Goal: Information Seeking & Learning: Learn about a topic

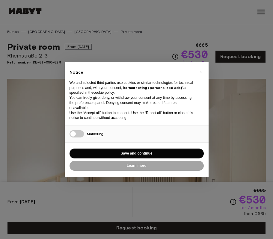
click at [126, 138] on div "Marketing" at bounding box center [137, 134] width 144 height 17
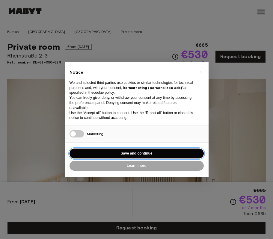
click at [136, 154] on button "Save and continue" at bounding box center [137, 154] width 134 height 10
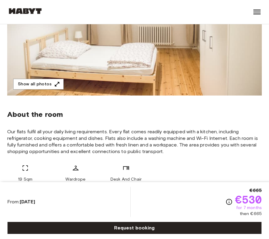
scroll to position [143, 0]
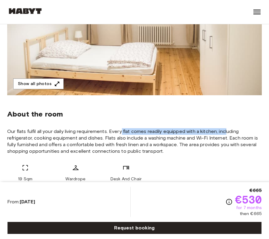
drag, startPoint x: 123, startPoint y: 132, endPoint x: 228, endPoint y: 130, distance: 104.9
click at [228, 130] on span "Our flats fulfil all your daily living requirements. Every flat comes readily e…" at bounding box center [134, 141] width 254 height 26
click at [237, 125] on div "About the room Our flats fulfil all your daily living requirements. Every flat …" at bounding box center [134, 143] width 254 height 97
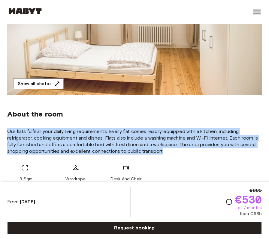
drag, startPoint x: 159, startPoint y: 152, endPoint x: 4, endPoint y: 129, distance: 157.3
copy span "Our flats fulfil all your daily living requirements. Every flat comes readily e…"
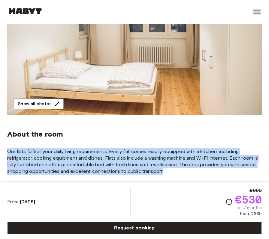
scroll to position [56, 0]
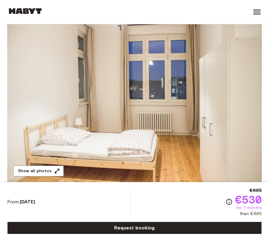
click at [22, 13] on img at bounding box center [25, 11] width 36 height 6
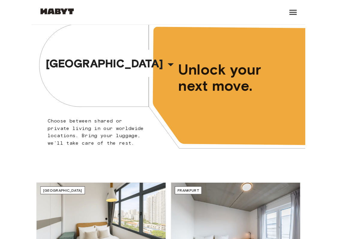
scroll to position [7, 0]
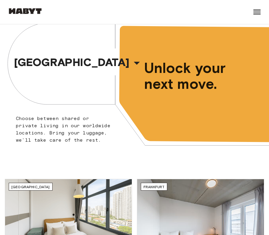
click at [102, 52] on button "[GEOGRAPHIC_DATA]" at bounding box center [79, 61] width 135 height 25
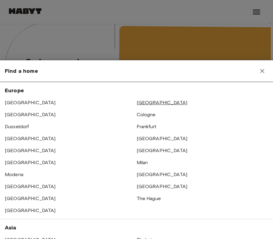
click at [144, 103] on link "[GEOGRAPHIC_DATA]" at bounding box center [162, 103] width 51 height 6
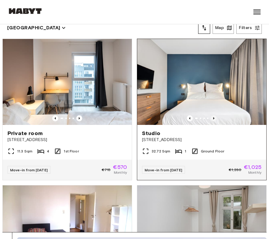
click at [213, 117] on icon "Previous image" at bounding box center [213, 118] width 1 height 2
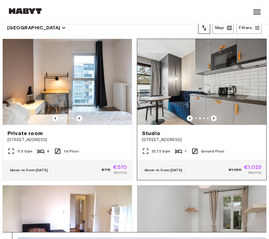
click at [213, 117] on icon "Previous image" at bounding box center [213, 118] width 1 height 2
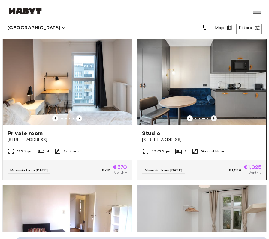
click at [213, 117] on icon "Previous image" at bounding box center [213, 118] width 1 height 2
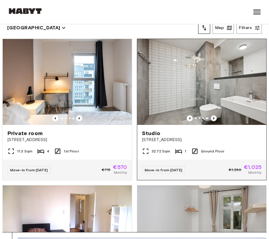
click at [213, 117] on icon "Previous image" at bounding box center [213, 118] width 1 height 2
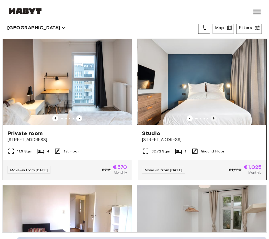
click at [213, 117] on icon "Previous image" at bounding box center [213, 118] width 1 height 2
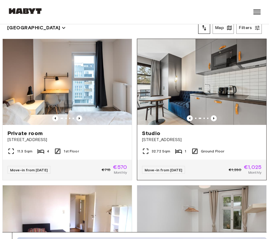
click at [139, 140] on div "Studio Fischerstraße 10" at bounding box center [201, 136] width 129 height 23
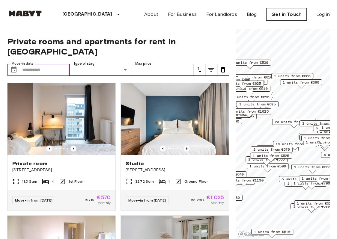
click at [52, 64] on input "Move-in date" at bounding box center [45, 70] width 47 height 12
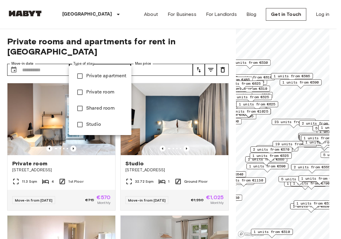
click at [149, 58] on div at bounding box center [170, 119] width 341 height 239
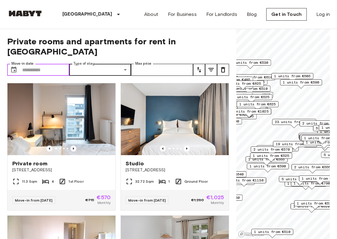
click at [62, 64] on input "Move-in date" at bounding box center [45, 70] width 47 height 12
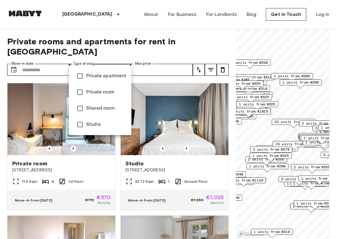
click at [56, 56] on div at bounding box center [170, 119] width 341 height 239
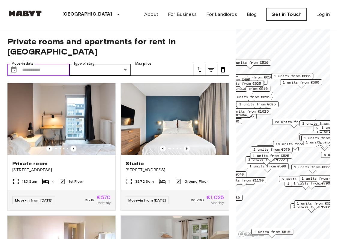
click at [37, 64] on input "Move-in date" at bounding box center [45, 70] width 47 height 12
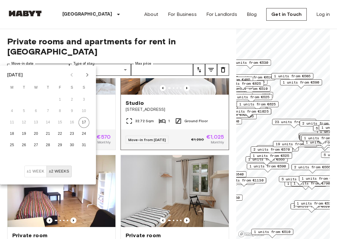
scroll to position [159, 0]
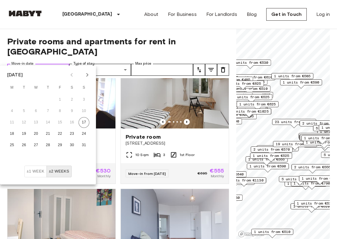
click at [54, 64] on input "Move-in date" at bounding box center [45, 70] width 47 height 12
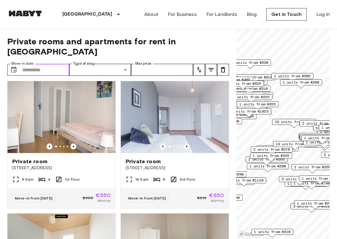
scroll to position [375, 0]
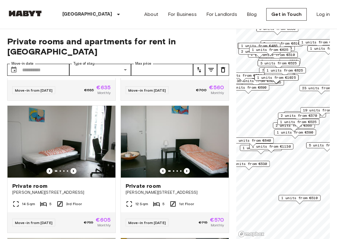
scroll to position [104, 0]
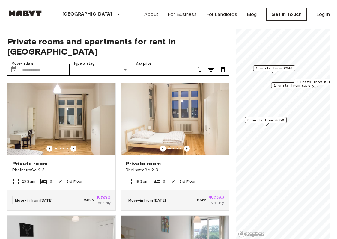
click at [264, 122] on span "3 units from €530" at bounding box center [265, 119] width 37 height 5
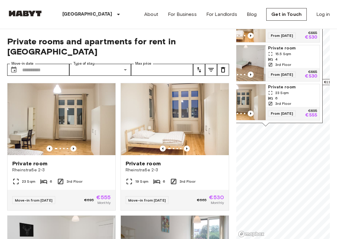
click at [273, 97] on div "6" at bounding box center [292, 98] width 49 height 5
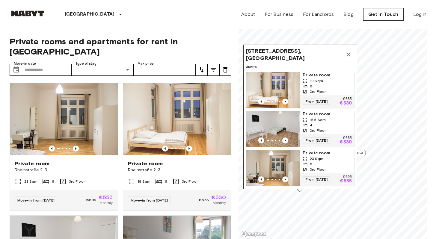
click at [273, 51] on icon "Map marker" at bounding box center [348, 54] width 7 height 7
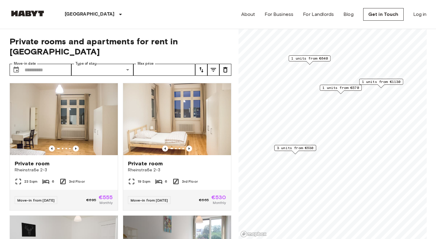
click at [273, 90] on span "1 units from €570" at bounding box center [340, 87] width 37 height 5
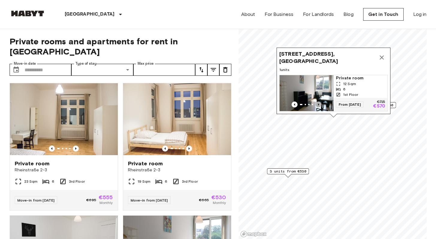
click at [273, 102] on icon "Previous image" at bounding box center [319, 105] width 6 height 6
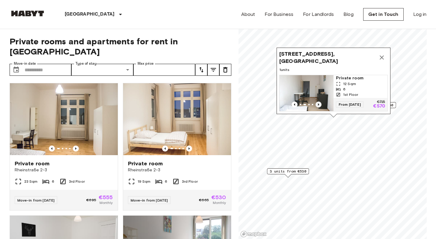
click at [273, 102] on icon "Previous image" at bounding box center [319, 105] width 6 height 6
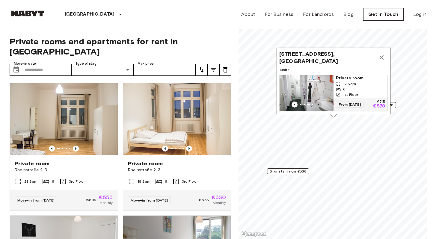
click at [273, 102] on icon "Previous image" at bounding box center [319, 105] width 6 height 6
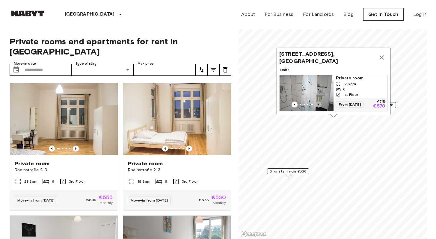
click at [273, 102] on icon "Previous image" at bounding box center [319, 105] width 6 height 6
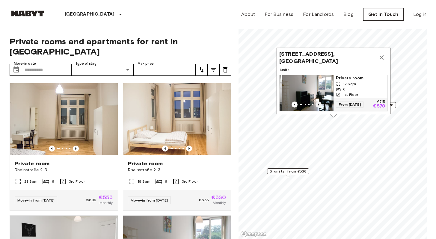
click at [273, 102] on icon "Previous image" at bounding box center [319, 105] width 6 height 6
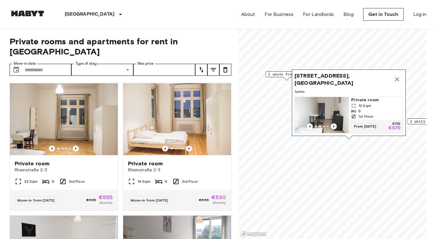
click at [273, 123] on span "1 units from €1130" at bounding box center [429, 121] width 39 height 5
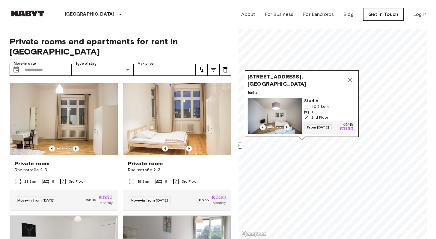
click at [273, 124] on icon "Previous image" at bounding box center [287, 127] width 6 height 6
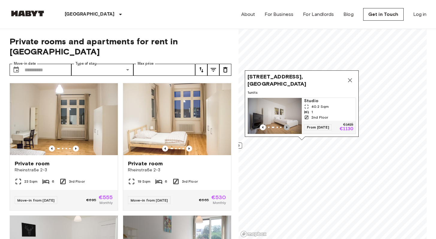
click at [273, 124] on icon "Previous image" at bounding box center [287, 127] width 6 height 6
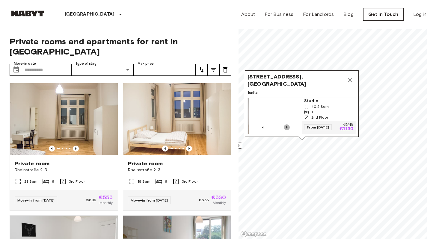
click at [273, 124] on icon "Previous image" at bounding box center [287, 127] width 6 height 6
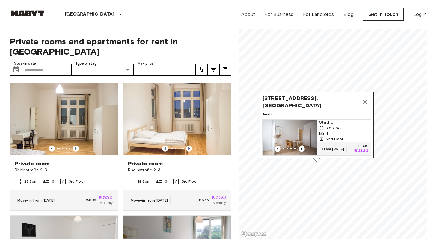
click at [273, 98] on icon "Map marker" at bounding box center [364, 101] width 7 height 7
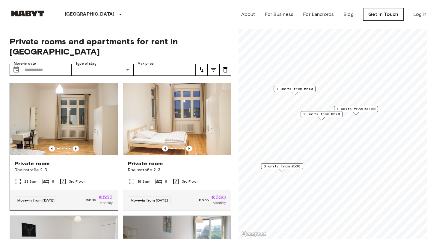
click at [78, 120] on img at bounding box center [64, 119] width 108 height 72
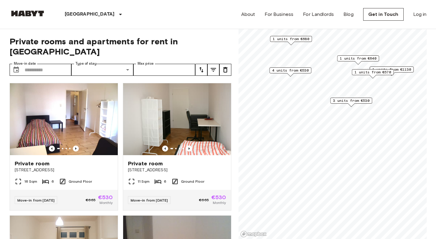
click at [273, 101] on span "3 units from €530" at bounding box center [351, 100] width 37 height 5
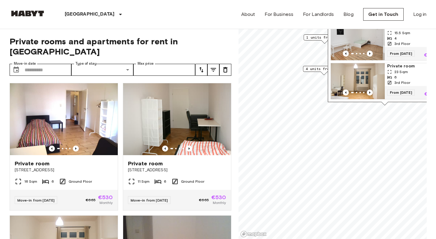
click at [273, 71] on span "4 units from €530" at bounding box center [324, 68] width 37 height 5
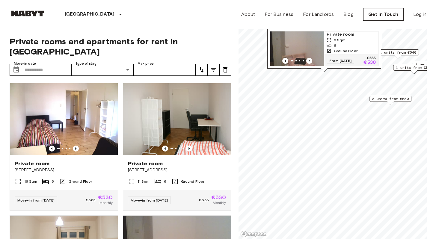
click at [273, 46] on img "Map marker" at bounding box center [297, 49] width 54 height 36
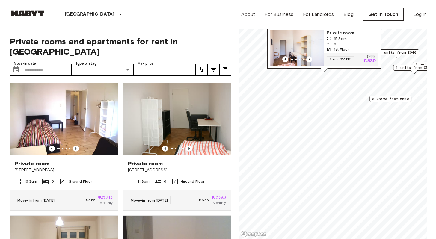
scroll to position [48, 0]
click at [273, 45] on img "Map marker" at bounding box center [297, 48] width 54 height 36
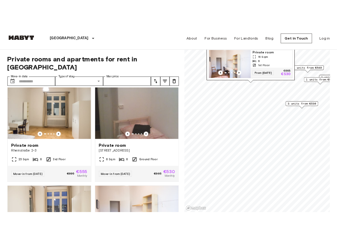
scroll to position [198, 0]
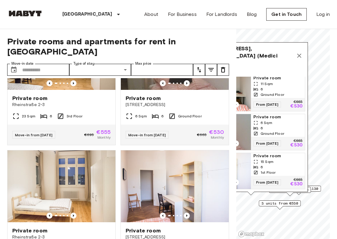
click at [273, 55] on icon "Map marker" at bounding box center [299, 55] width 7 height 7
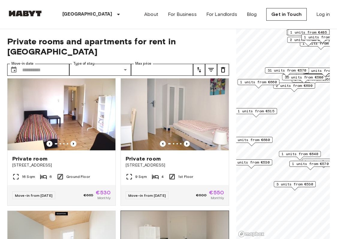
scroll to position [7, 0]
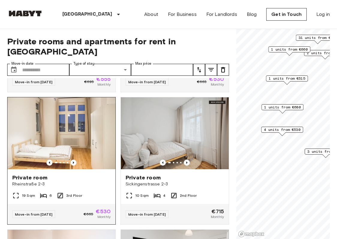
scroll to position [251, 0]
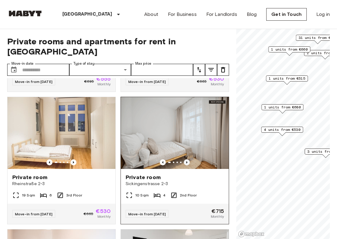
click at [184, 159] on icon "Previous image" at bounding box center [187, 162] width 6 height 6
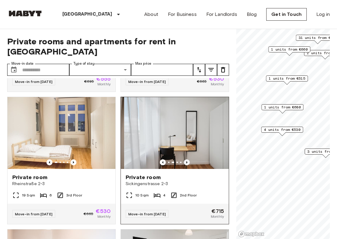
click at [184, 159] on icon "Previous image" at bounding box center [187, 162] width 6 height 6
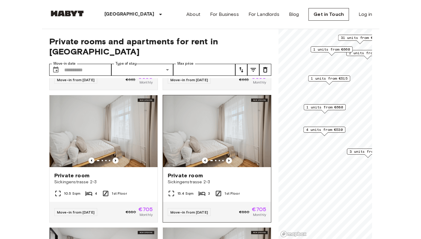
scroll to position [533, 0]
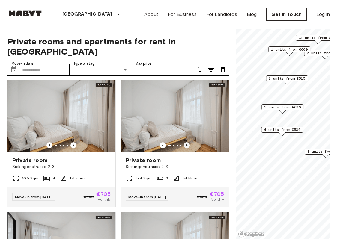
click at [184, 146] on icon "Previous image" at bounding box center [187, 145] width 6 height 6
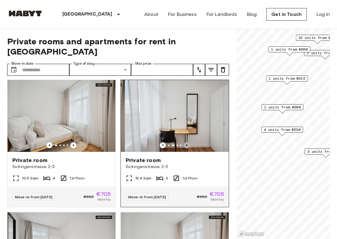
click at [184, 146] on icon "Previous image" at bounding box center [187, 145] width 6 height 6
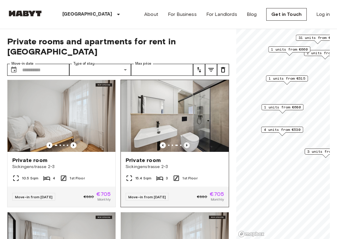
click at [184, 146] on icon "Previous image" at bounding box center [187, 145] width 6 height 6
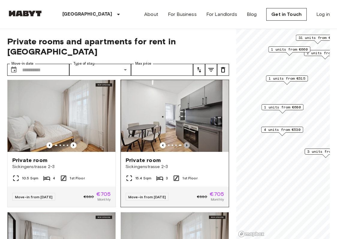
click at [184, 146] on icon "Previous image" at bounding box center [187, 145] width 6 height 6
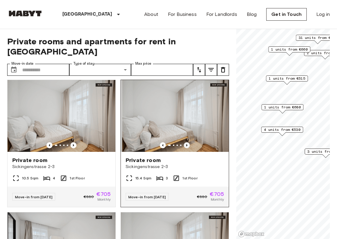
click at [184, 146] on icon "Previous image" at bounding box center [187, 145] width 6 height 6
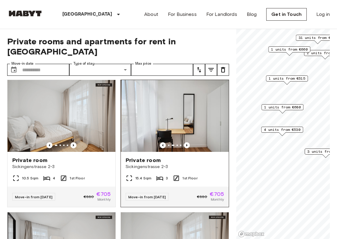
click at [164, 171] on div "Private room Sickingenstrasse 2-3" at bounding box center [175, 163] width 108 height 23
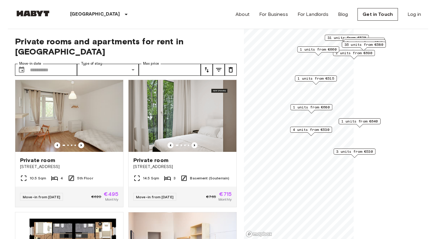
scroll to position [940, 0]
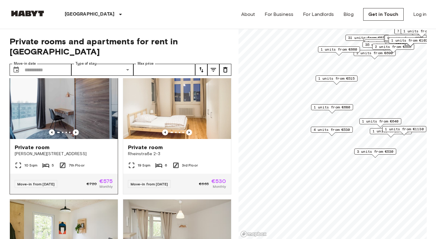
scroll to position [944, 0]
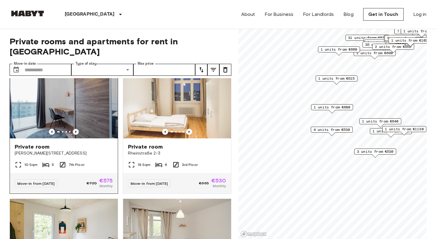
click at [75, 133] on icon "Previous image" at bounding box center [75, 132] width 1 height 2
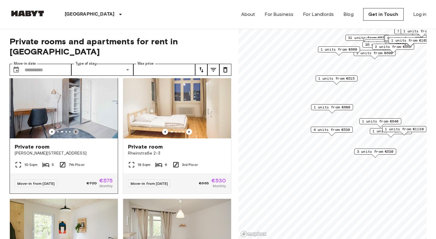
click at [75, 133] on icon "Previous image" at bounding box center [75, 132] width 1 height 2
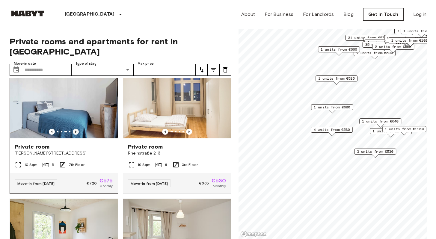
click at [75, 133] on icon "Previous image" at bounding box center [75, 132] width 1 height 2
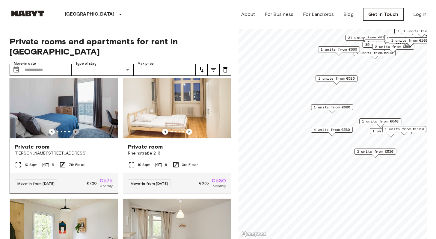
click at [75, 133] on icon "Previous image" at bounding box center [75, 132] width 1 height 2
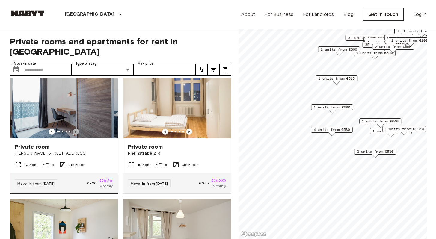
click at [75, 133] on icon "Previous image" at bounding box center [75, 132] width 1 height 2
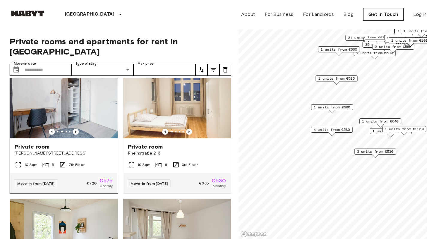
click at [56, 156] on span "Klara Franke Straße 16" at bounding box center [64, 153] width 98 height 6
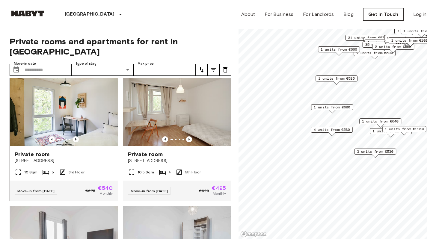
scroll to position [1063, 0]
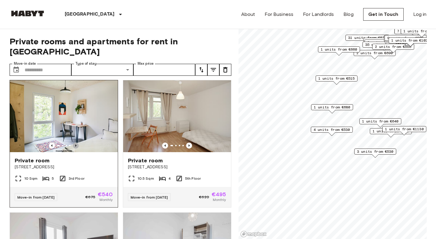
click at [77, 149] on icon "Previous image" at bounding box center [76, 146] width 6 height 6
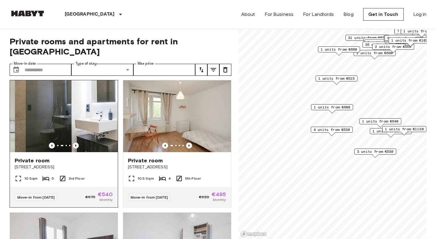
click at [76, 149] on icon "Previous image" at bounding box center [76, 146] width 6 height 6
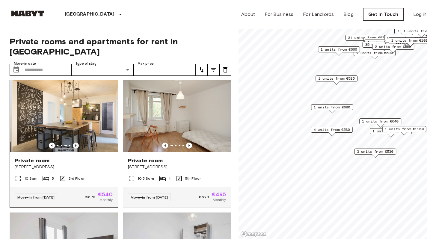
click at [76, 149] on icon "Previous image" at bounding box center [76, 146] width 6 height 6
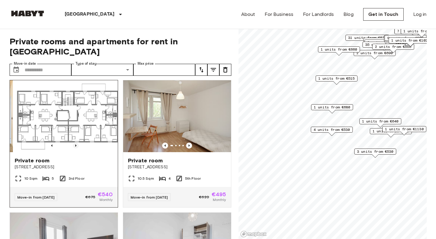
click at [76, 149] on icon "Previous image" at bounding box center [76, 146] width 6 height 6
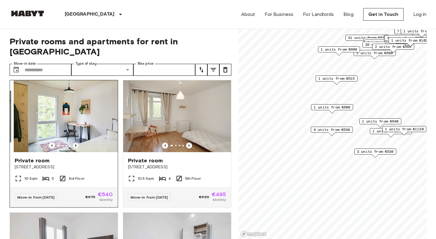
click at [76, 149] on icon "Previous image" at bounding box center [76, 146] width 6 height 6
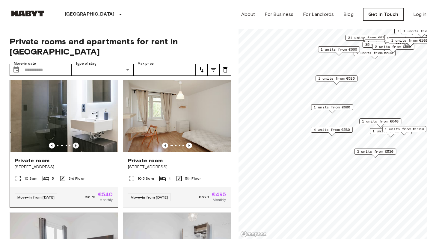
click at [76, 149] on icon "Previous image" at bounding box center [76, 146] width 6 height 6
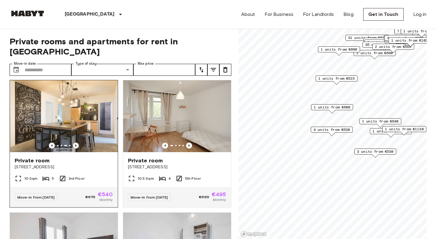
click at [76, 149] on icon "Previous image" at bounding box center [76, 146] width 6 height 6
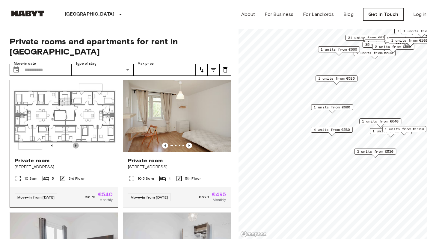
click at [76, 149] on icon "Previous image" at bounding box center [76, 146] width 6 height 6
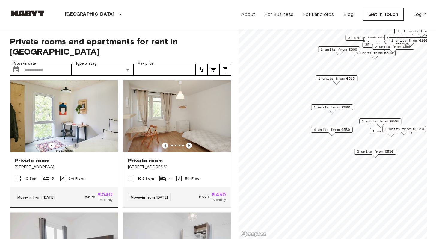
click at [76, 149] on icon "Previous image" at bounding box center [76, 146] width 6 height 6
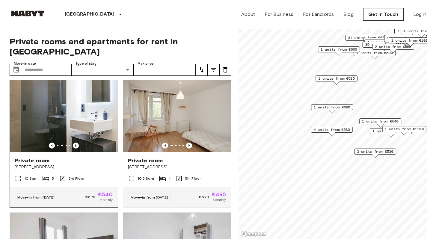
click at [85, 139] on img at bounding box center [64, 116] width 108 height 72
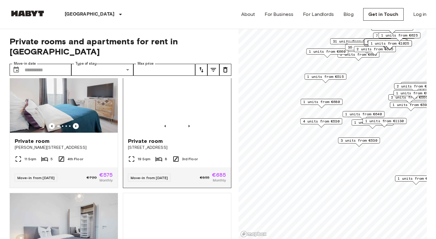
scroll to position [1486, 0]
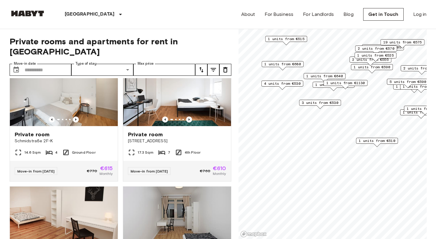
scroll to position [2435, 0]
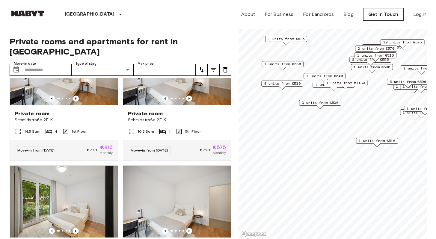
click at [273, 106] on div "Map marker" at bounding box center [320, 106] width 7 height 3
click at [273, 102] on span "3 units from €530" at bounding box center [320, 102] width 37 height 5
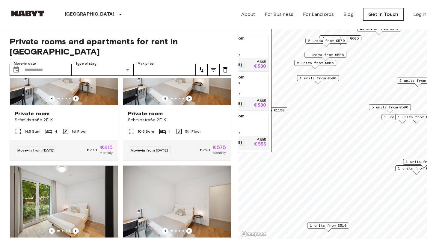
click at [273, 79] on span "1 units from €590" at bounding box center [318, 78] width 37 height 5
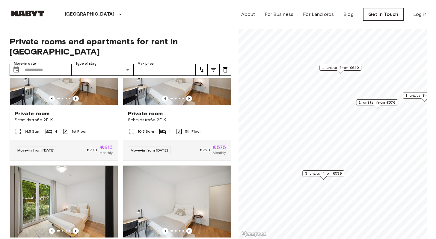
click at [273, 67] on span "1 units from €640" at bounding box center [340, 67] width 37 height 5
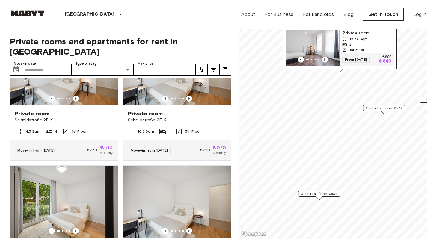
click at [273, 114] on div "Map marker" at bounding box center [384, 112] width 7 height 3
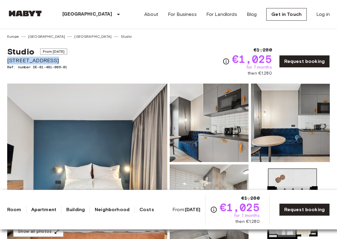
drag, startPoint x: 47, startPoint y: 61, endPoint x: 1, endPoint y: 60, distance: 46.2
copy span "Fischerstraße 10"
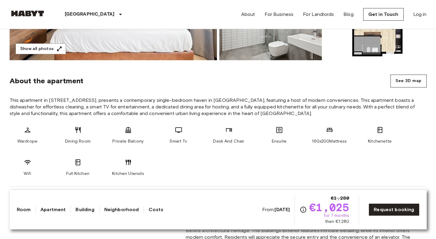
scroll to position [26, 0]
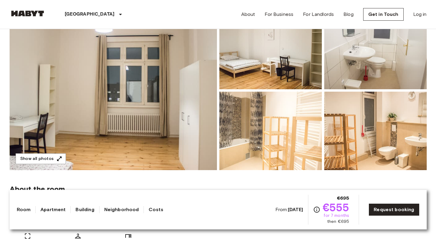
scroll to position [75, 0]
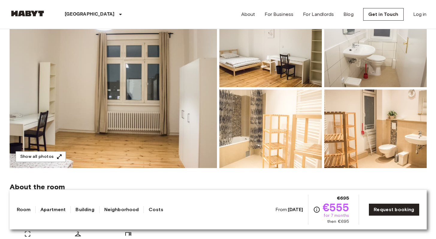
click at [145, 111] on img at bounding box center [113, 88] width 207 height 159
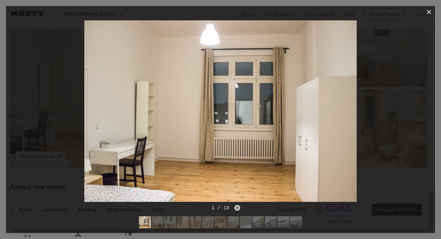
click at [237, 207] on icon "Next image" at bounding box center [237, 208] width 1 height 2
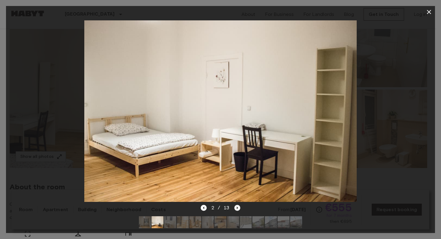
click at [237, 207] on icon "Next image" at bounding box center [237, 208] width 1 height 2
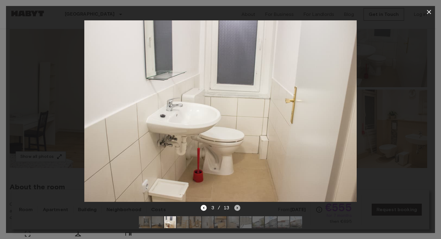
click at [237, 207] on icon "Next image" at bounding box center [237, 208] width 1 height 2
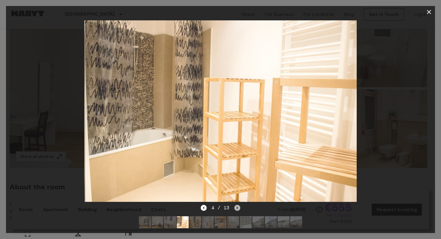
click at [237, 207] on icon "Next image" at bounding box center [237, 208] width 1 height 2
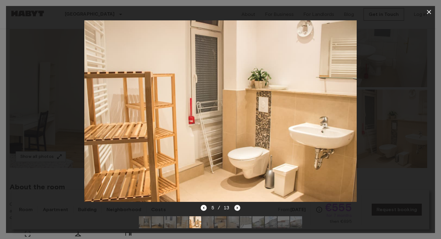
click at [237, 207] on icon "Next image" at bounding box center [237, 208] width 1 height 2
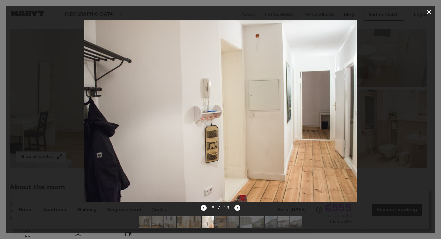
click at [237, 207] on icon "Next image" at bounding box center [237, 208] width 1 height 2
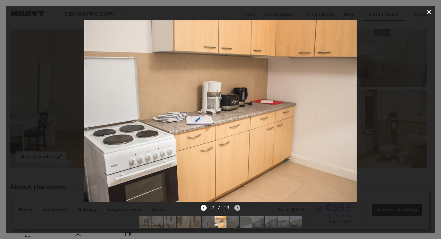
click at [237, 207] on icon "Next image" at bounding box center [237, 208] width 1 height 2
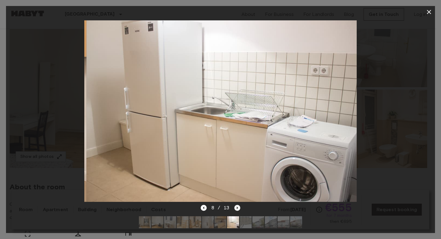
click at [237, 207] on icon "Next image" at bounding box center [237, 208] width 1 height 2
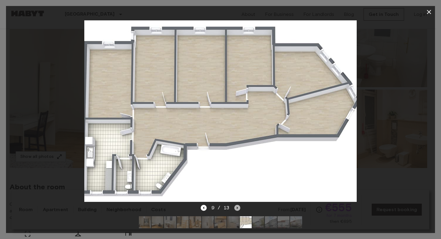
click at [237, 207] on icon "Next image" at bounding box center [237, 208] width 1 height 2
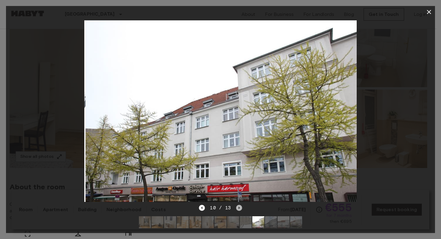
click at [237, 205] on icon "Next image" at bounding box center [239, 208] width 6 height 6
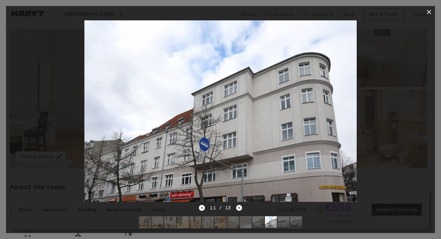
click at [237, 205] on icon "Next image" at bounding box center [239, 208] width 6 height 6
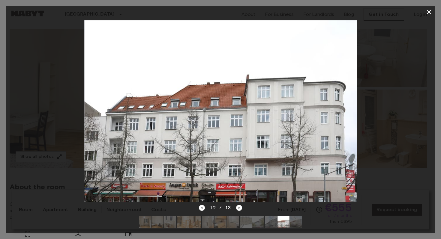
click at [337, 149] on div at bounding box center [220, 111] width 429 height 186
click at [337, 12] on icon "button" at bounding box center [428, 11] width 7 height 7
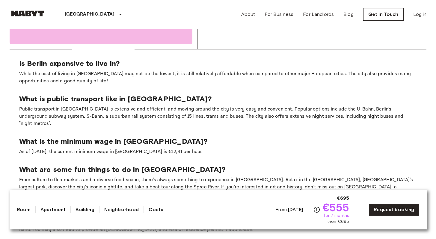
scroll to position [749, 0]
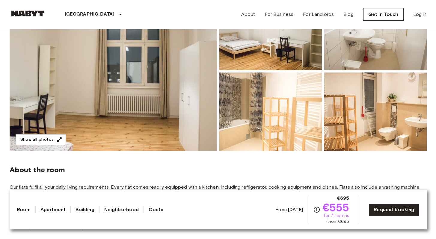
click at [161, 103] on img at bounding box center [113, 71] width 207 height 159
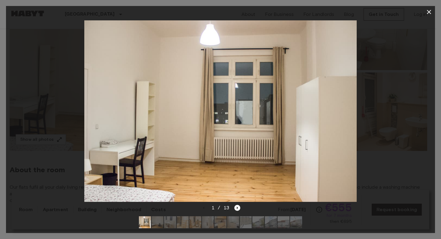
click at [233, 205] on div "1 / 13" at bounding box center [221, 207] width 40 height 7
click at [234, 205] on icon "Next image" at bounding box center [237, 208] width 6 height 6
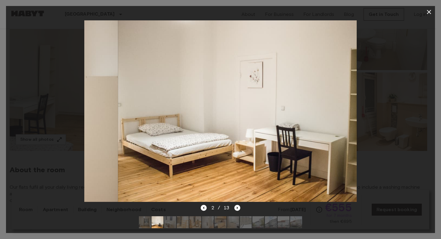
drag, startPoint x: 239, startPoint y: -183, endPoint x: 240, endPoint y: -157, distance: 26.4
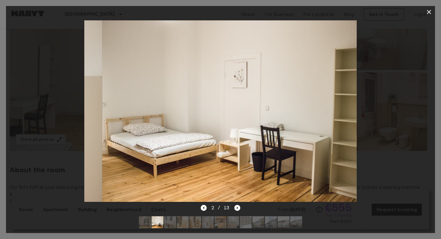
drag, startPoint x: 201, startPoint y: 29, endPoint x: 217, endPoint y: -47, distance: 77.8
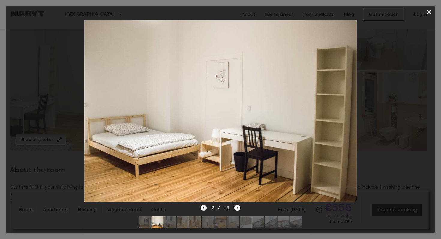
click at [203, 205] on icon "Previous image" at bounding box center [204, 208] width 6 height 6
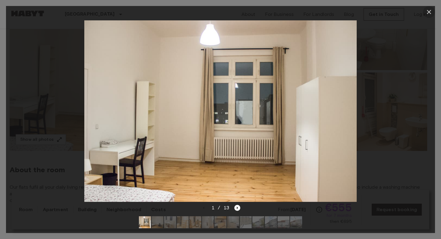
click at [428, 16] on button "button" at bounding box center [429, 12] width 12 height 12
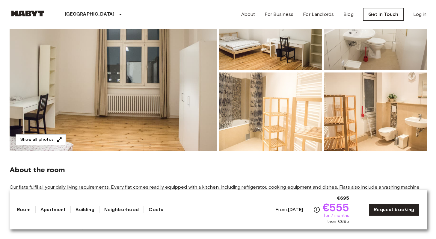
click at [53, 7] on div "[GEOGRAPHIC_DATA]" at bounding box center [95, 14] width 98 height 29
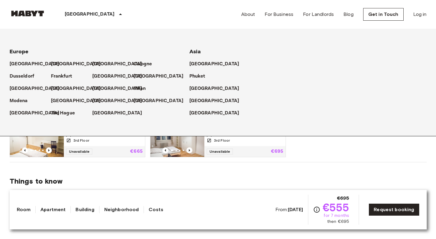
scroll to position [314, 0]
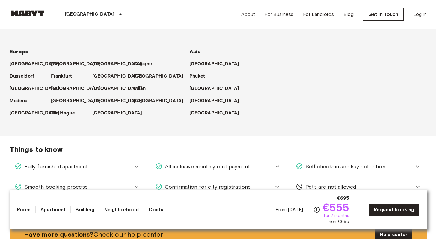
click at [297, 147] on span "Things to know" at bounding box center [218, 149] width 417 height 9
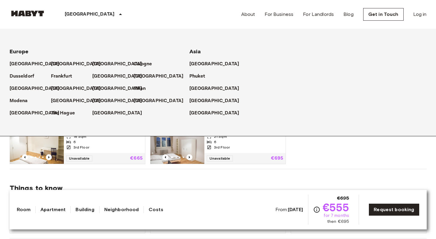
scroll to position [268, 0]
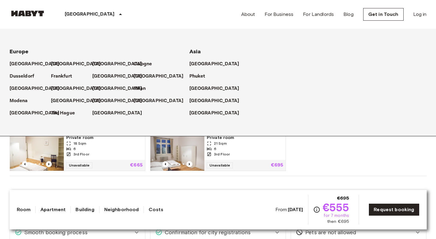
click at [75, 13] on p "[GEOGRAPHIC_DATA]" at bounding box center [90, 14] width 50 height 7
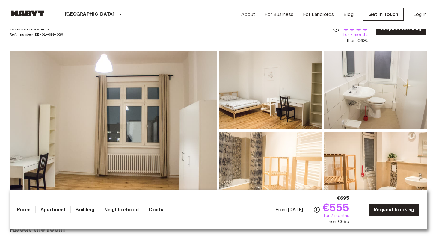
scroll to position [45, 0]
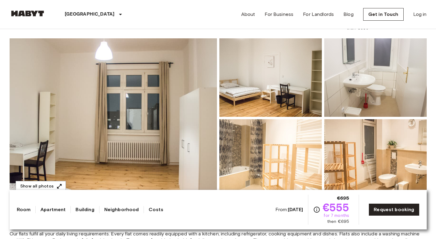
click at [368, 94] on img at bounding box center [375, 77] width 103 height 79
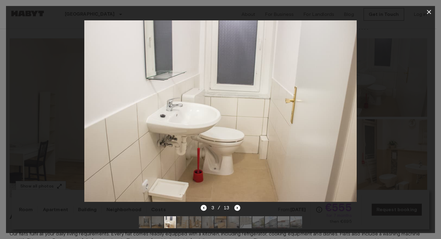
click at [400, 95] on div at bounding box center [220, 111] width 429 height 186
click at [428, 16] on button "button" at bounding box center [429, 12] width 12 height 12
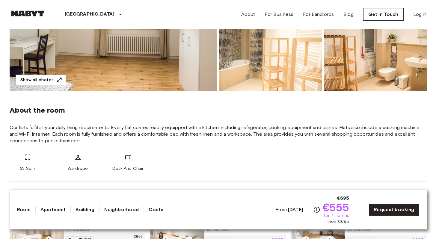
scroll to position [0, 0]
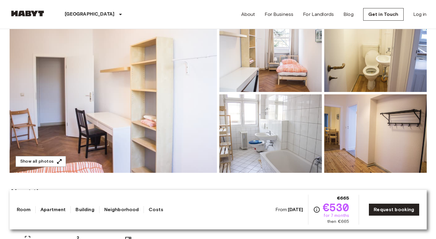
scroll to position [27, 0]
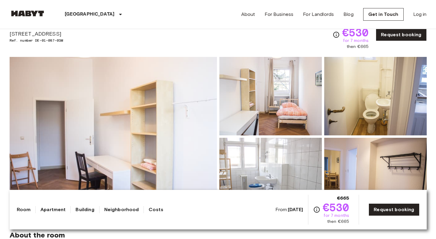
click at [168, 119] on img at bounding box center [113, 136] width 207 height 159
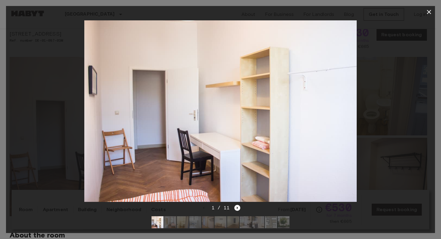
click at [171, 220] on img at bounding box center [170, 222] width 12 height 12
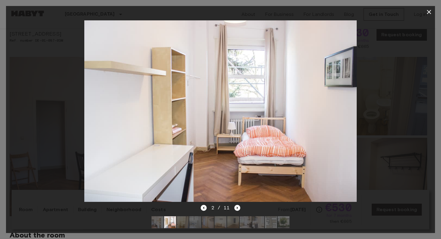
click at [180, 218] on img at bounding box center [183, 222] width 12 height 12
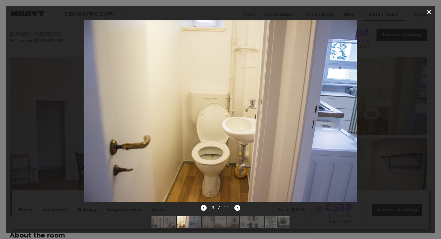
click at [193, 218] on img at bounding box center [195, 222] width 12 height 12
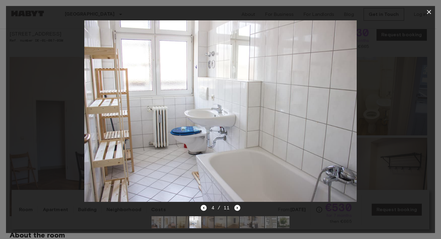
click at [200, 219] on img at bounding box center [195, 222] width 12 height 12
click at [204, 219] on img at bounding box center [208, 222] width 12 height 12
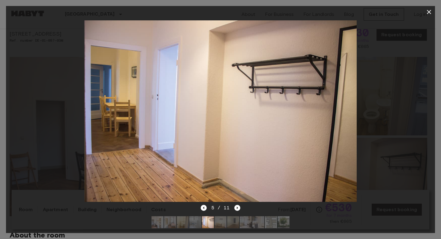
click at [211, 220] on img at bounding box center [208, 222] width 12 height 12
click at [215, 220] on img at bounding box center [220, 222] width 12 height 12
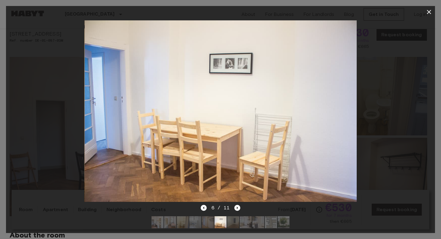
click at [232, 218] on img at bounding box center [233, 222] width 12 height 12
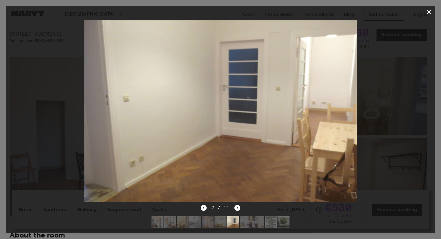
click at [244, 216] on img at bounding box center [245, 222] width 12 height 12
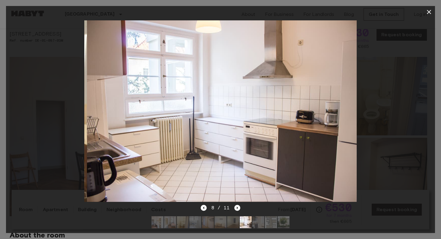
click at [252, 216] on img at bounding box center [258, 222] width 12 height 12
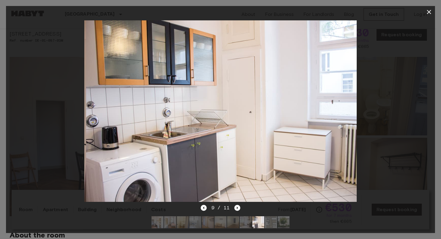
click at [269, 216] on img at bounding box center [271, 222] width 12 height 12
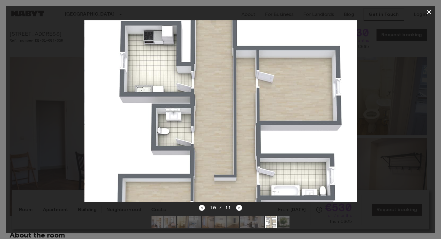
click at [285, 216] on img at bounding box center [283, 222] width 12 height 12
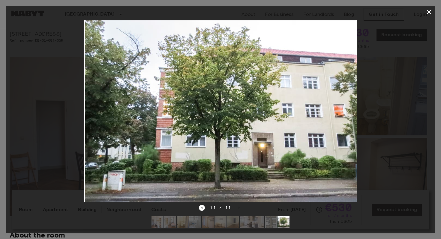
click at [400, 108] on div at bounding box center [220, 111] width 429 height 186
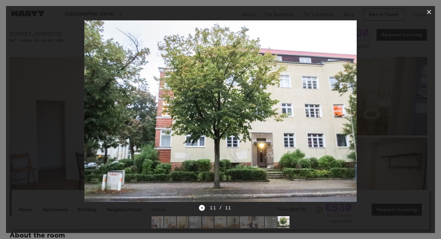
click at [428, 15] on icon "button" at bounding box center [428, 11] width 7 height 7
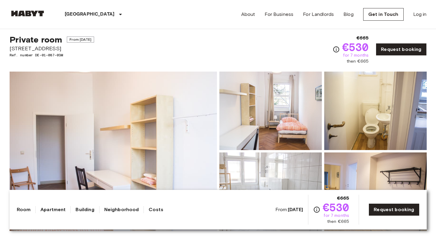
scroll to position [0, 0]
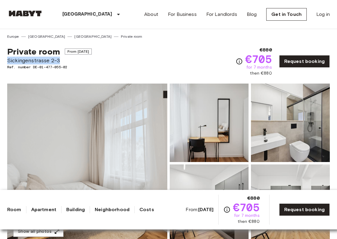
click at [59, 61] on span "Sickingenstrasse 2-3" at bounding box center [49, 61] width 85 height 8
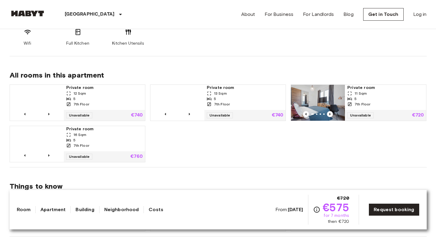
scroll to position [281, 0]
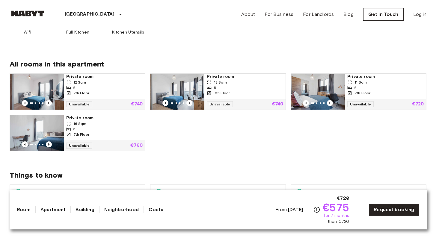
click at [80, 140] on div "Private room 16 Sqm 5 7th Floor" at bounding box center [104, 127] width 81 height 25
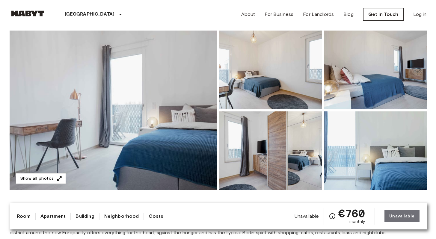
scroll to position [48, 0]
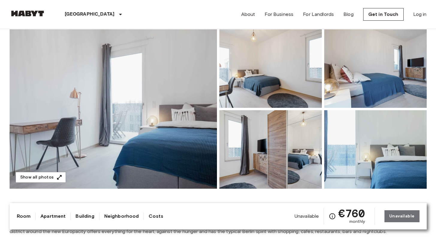
click at [185, 89] on img at bounding box center [113, 108] width 207 height 159
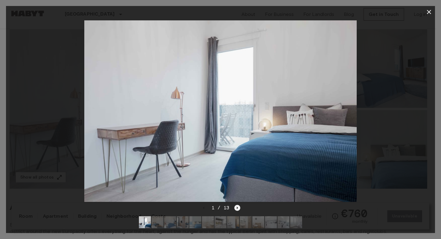
click at [238, 205] on icon "Next image" at bounding box center [237, 208] width 6 height 6
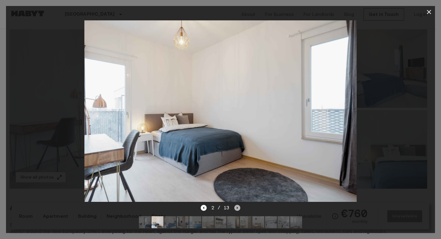
click at [237, 207] on icon "Next image" at bounding box center [237, 208] width 1 height 2
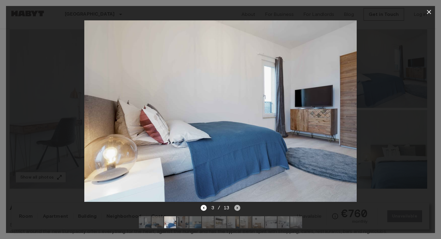
click at [237, 207] on icon "Next image" at bounding box center [237, 208] width 1 height 2
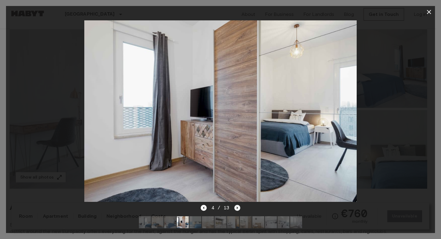
click at [237, 207] on icon "Next image" at bounding box center [237, 208] width 1 height 2
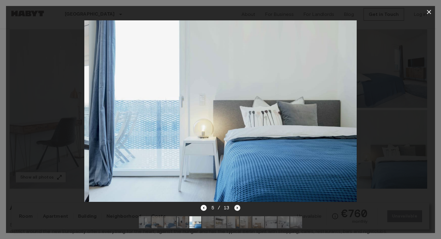
click at [237, 207] on icon "Next image" at bounding box center [237, 208] width 1 height 2
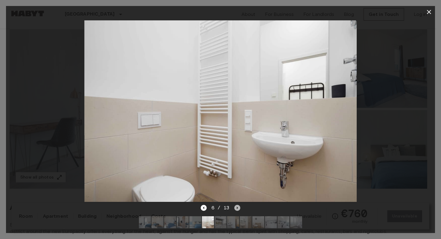
click at [237, 207] on icon "Next image" at bounding box center [237, 208] width 1 height 2
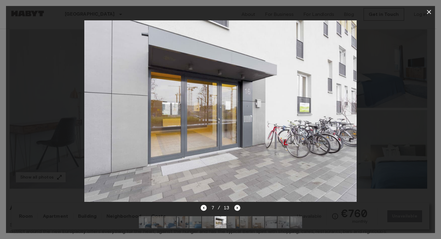
click at [237, 207] on icon "Next image" at bounding box center [237, 208] width 1 height 2
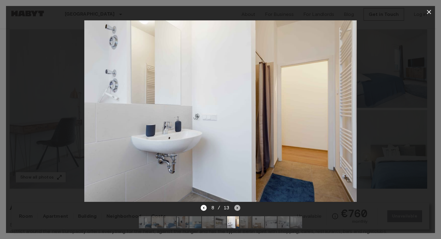
click at [237, 207] on icon "Next image" at bounding box center [237, 208] width 1 height 2
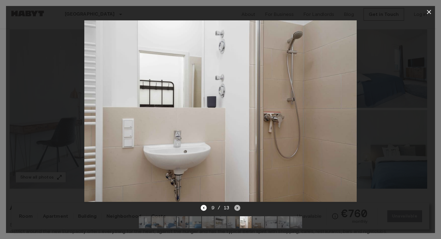
click at [237, 207] on icon "Next image" at bounding box center [237, 208] width 1 height 2
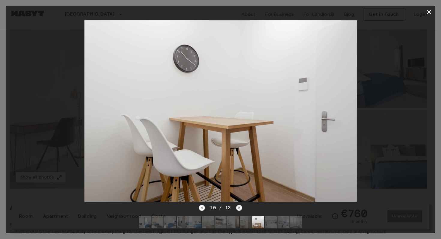
click at [236, 205] on icon "Next image" at bounding box center [239, 208] width 6 height 6
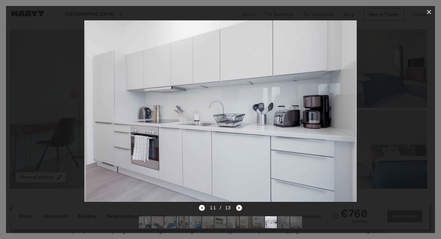
click at [236, 205] on icon "Next image" at bounding box center [239, 208] width 6 height 6
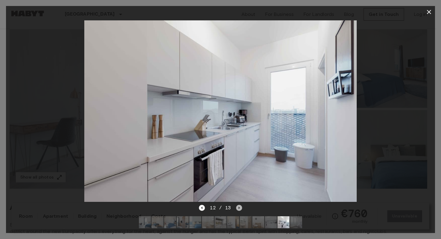
click at [236, 205] on icon "Next image" at bounding box center [239, 208] width 6 height 6
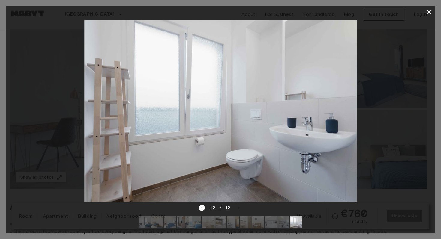
click at [406, 141] on div at bounding box center [220, 111] width 429 height 186
click at [428, 16] on button "button" at bounding box center [429, 12] width 12 height 12
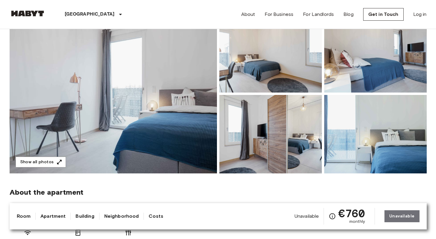
scroll to position [0, 0]
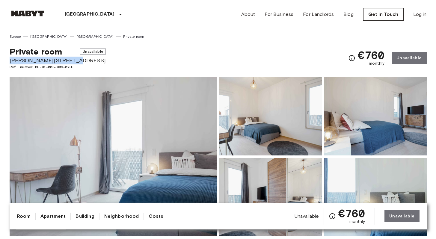
drag, startPoint x: 9, startPoint y: 60, endPoint x: 70, endPoint y: 60, distance: 60.8
click at [70, 60] on span "[PERSON_NAME][STREET_ADDRESS]" at bounding box center [58, 61] width 96 height 8
copy span "[PERSON_NAME][STREET_ADDRESS]"
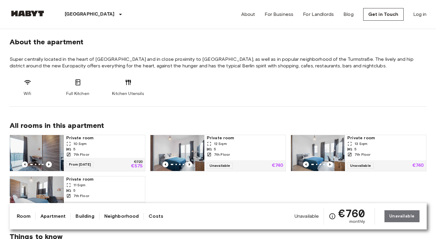
click at [188, 162] on icon "Previous image" at bounding box center [189, 165] width 6 height 6
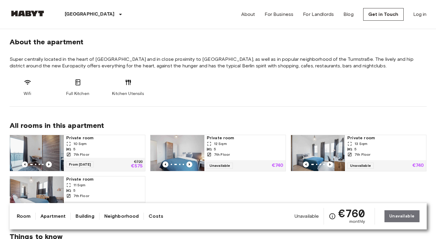
click at [96, 140] on span "Private room" at bounding box center [104, 138] width 76 height 6
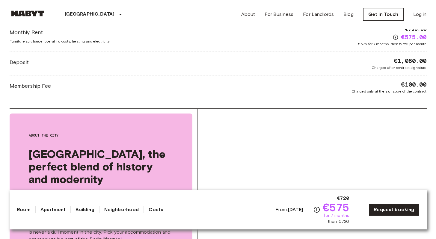
scroll to position [529, 0]
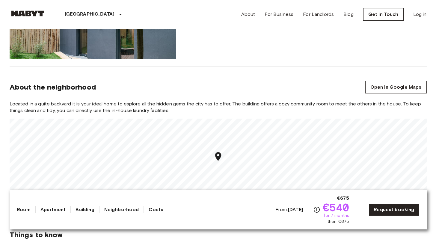
scroll to position [592, 0]
